Goal: Transaction & Acquisition: Purchase product/service

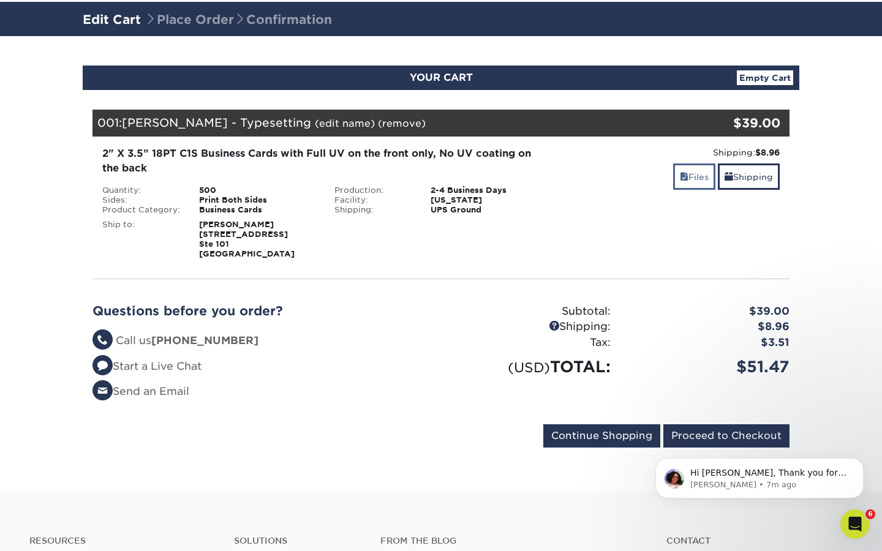
click at [698, 177] on link "Files" at bounding box center [694, 177] width 42 height 26
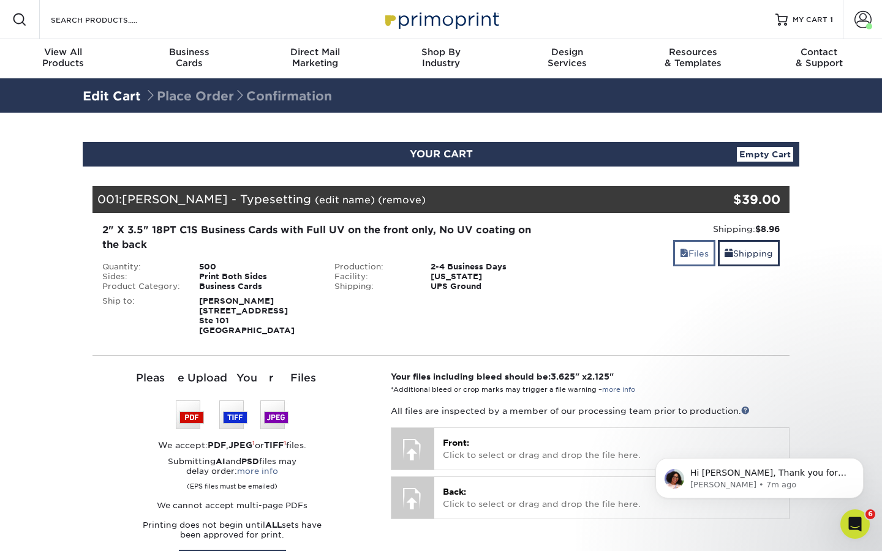
click at [689, 253] on link "Files" at bounding box center [694, 253] width 42 height 26
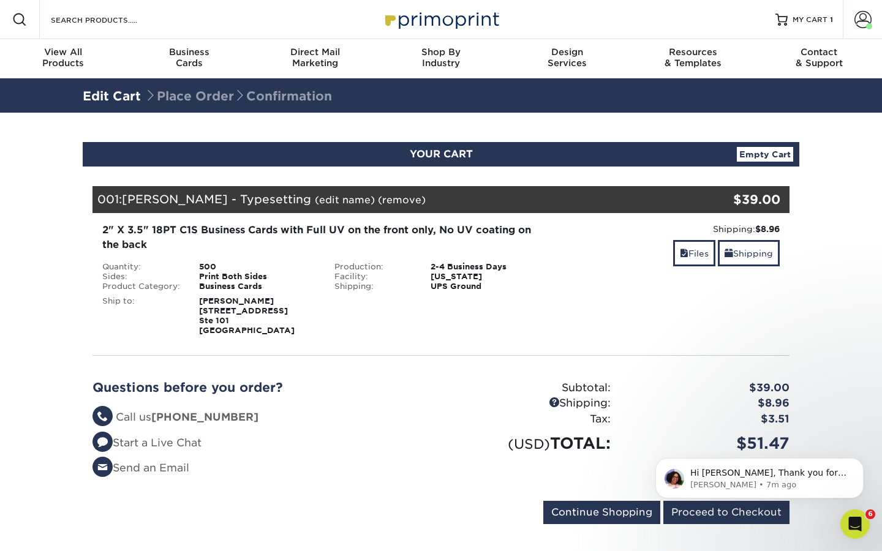
click at [176, 225] on div "2" X 3.5" 18PT C1S Business Cards with Full UV on the front only, No UV coating…" at bounding box center [324, 237] width 445 height 29
click at [120, 94] on link "Edit Cart" at bounding box center [112, 96] width 58 height 15
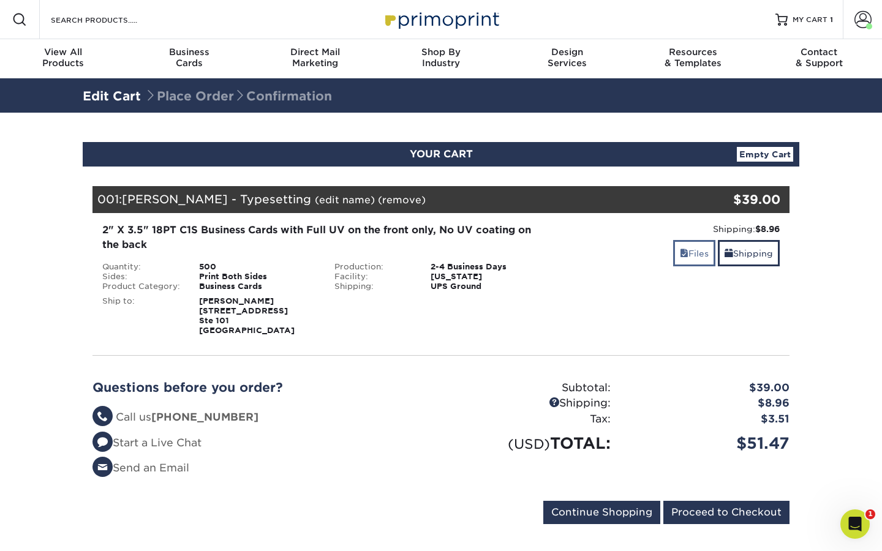
click at [694, 249] on link "Files" at bounding box center [694, 253] width 42 height 26
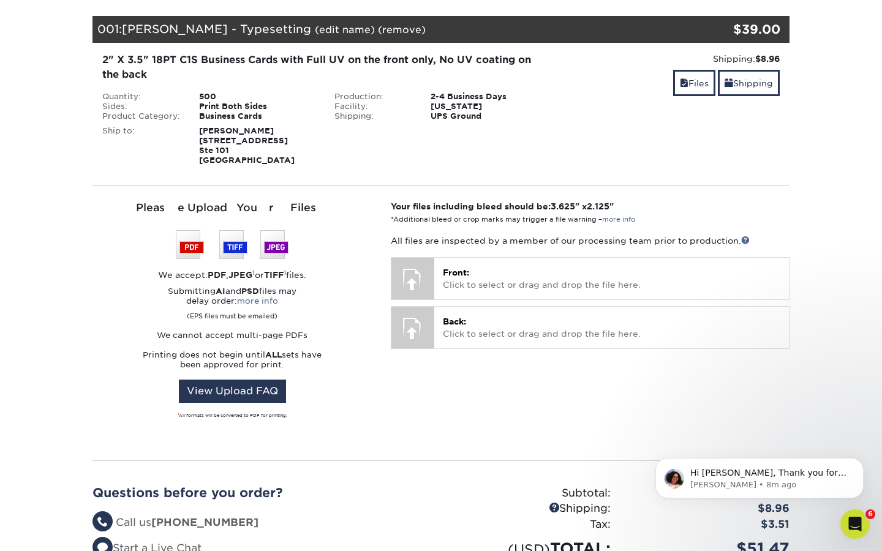
scroll to position [180, 0]
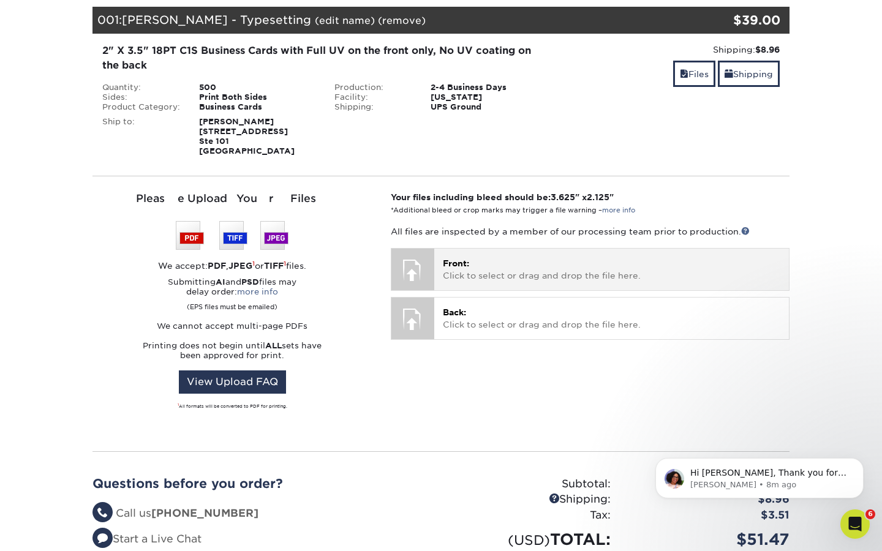
click at [502, 274] on p "Front: Click to select or drag and drop the file here." at bounding box center [612, 269] width 338 height 25
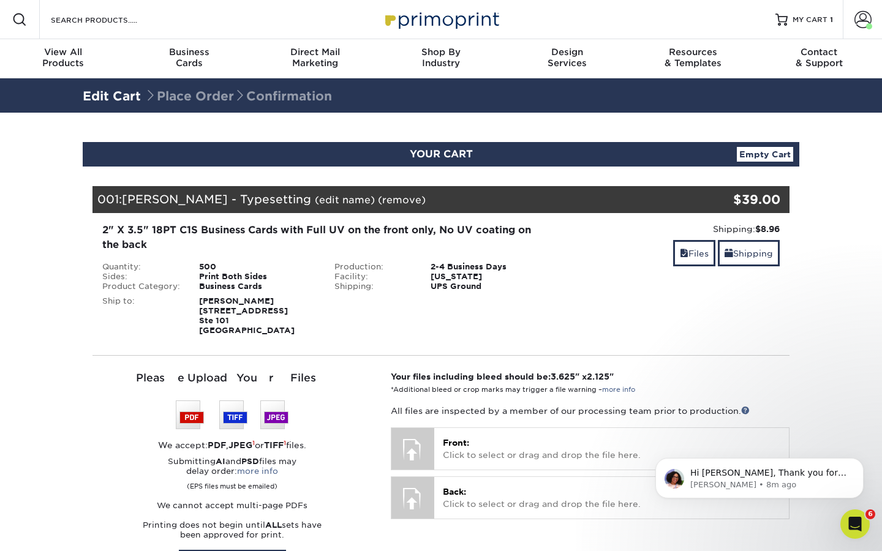
scroll to position [0, 0]
click at [806, 25] on link "MY CART 1" at bounding box center [805, 19] width 58 height 39
